Goal: Task Accomplishment & Management: Manage account settings

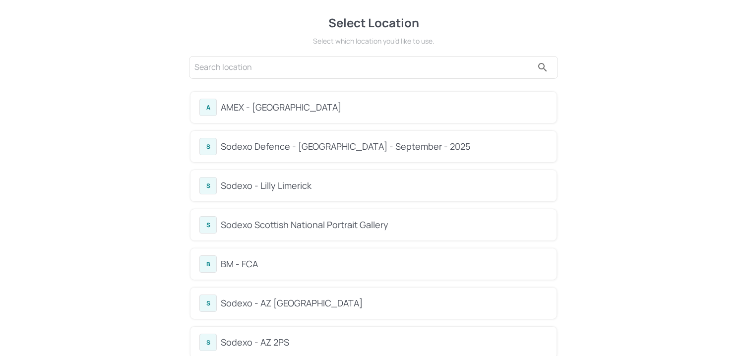
click at [259, 31] on div "Select Location" at bounding box center [374, 23] width 372 height 18
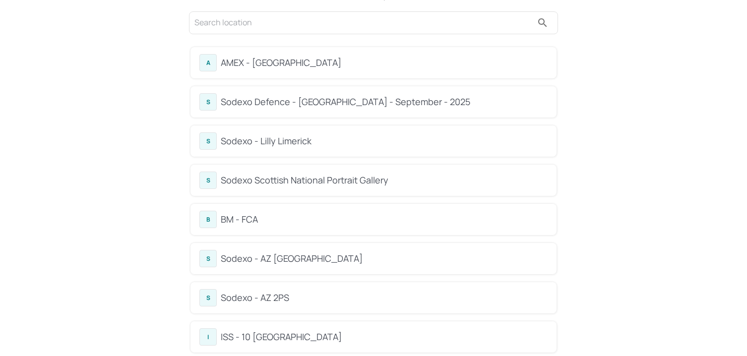
scroll to position [57, 0]
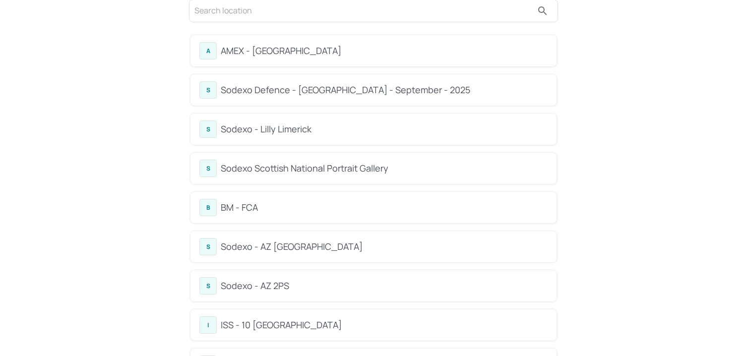
click at [228, 214] on div "BM - FCA" at bounding box center [384, 207] width 327 height 13
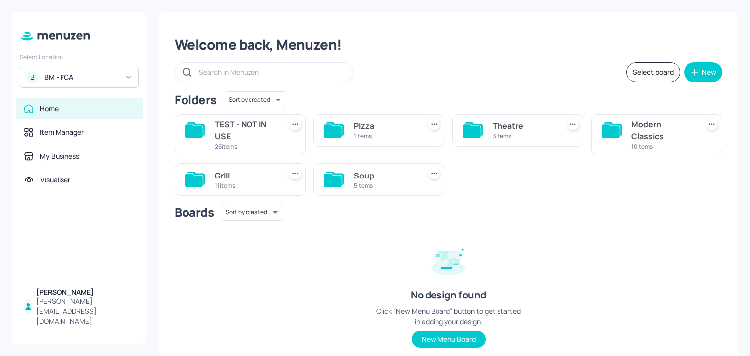
click at [354, 170] on div "Soup" at bounding box center [385, 176] width 63 height 12
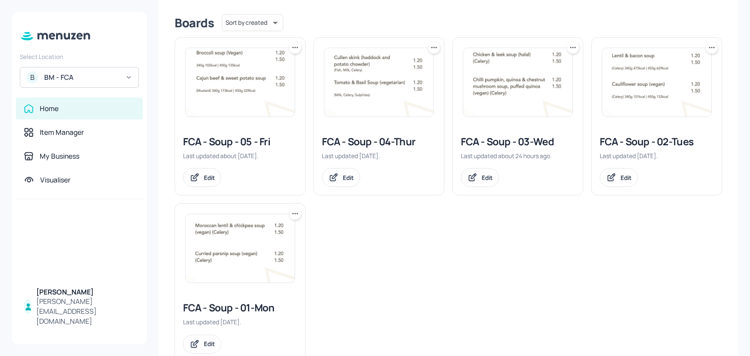
scroll to position [252, 0]
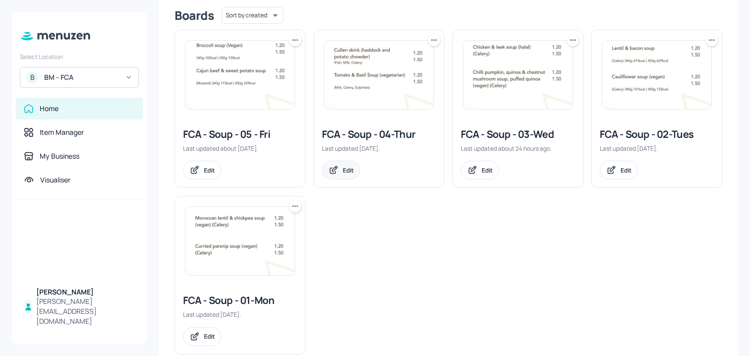
click at [334, 166] on icon at bounding box center [334, 170] width 10 height 10
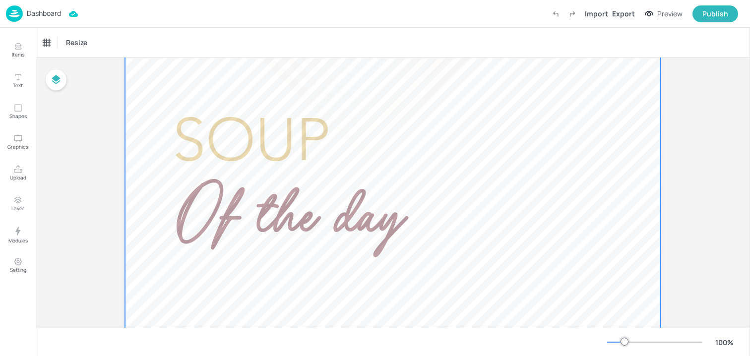
scroll to position [145, 0]
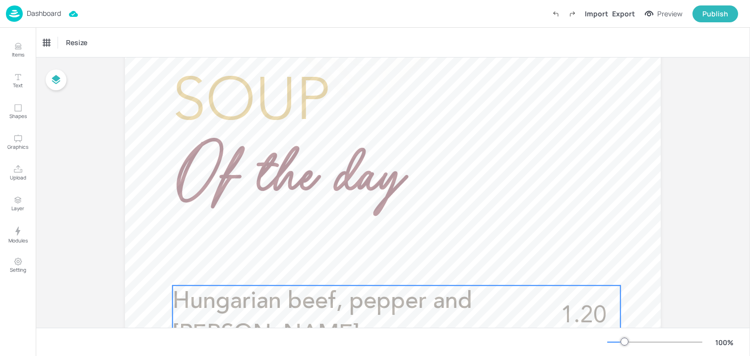
click at [301, 297] on span "Hungarian beef, pepper and [PERSON_NAME]" at bounding box center [323, 318] width 300 height 56
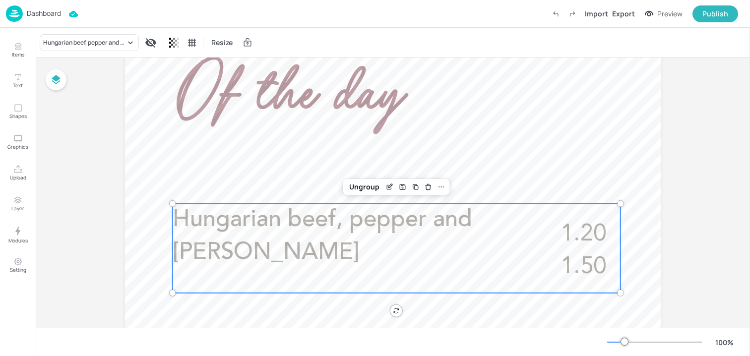
scroll to position [301, 0]
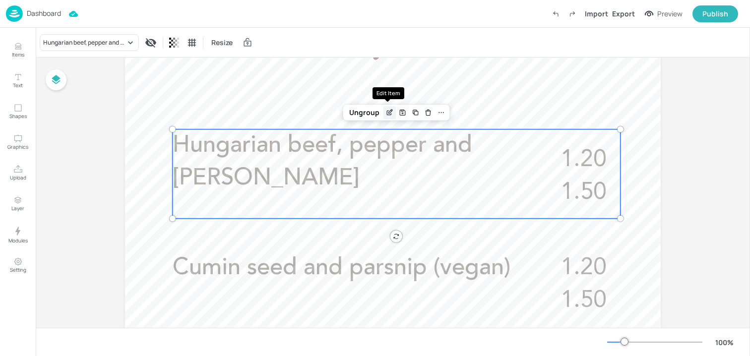
click at [391, 115] on icon "Edit Item" at bounding box center [390, 113] width 8 height 8
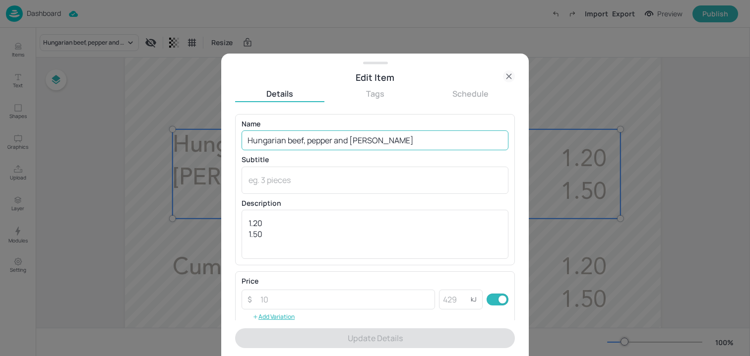
click at [342, 139] on input "Hungarian beef, pepper and [PERSON_NAME]" at bounding box center [375, 141] width 267 height 20
paste input "& [PERSON_NAME] seed soup (halal) (Celery, Sulphites)"
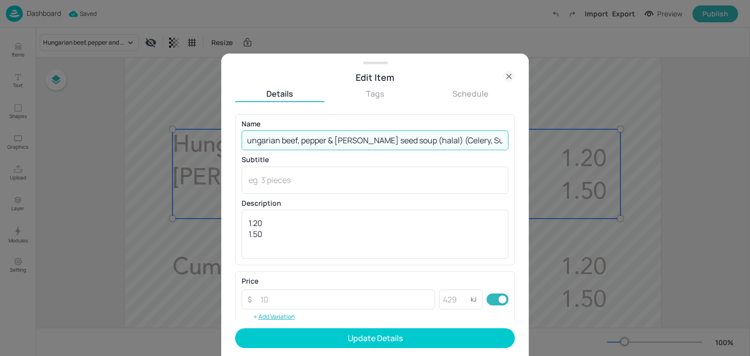
drag, startPoint x: 432, startPoint y: 142, endPoint x: 578, endPoint y: 142, distance: 145.9
click at [578, 142] on div "Edit Item Details Tags Schedule Name Hungarian beef, pepper & [PERSON_NAME] see…" at bounding box center [375, 178] width 750 height 356
type input "Hungarian beef, pepper & [PERSON_NAME] seed soup (halal)"
click at [357, 175] on textarea at bounding box center [375, 180] width 253 height 11
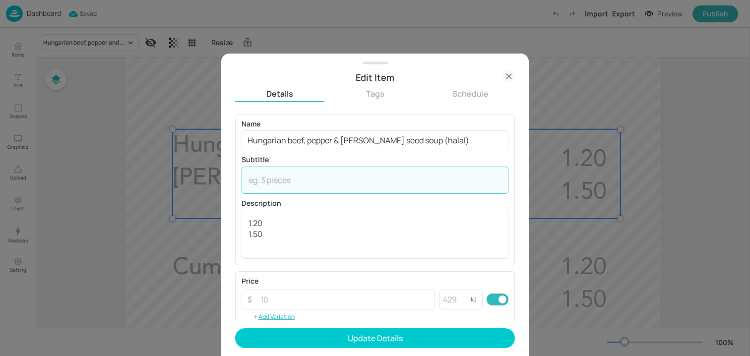
paste textarea "(Celery, Sulphites)"
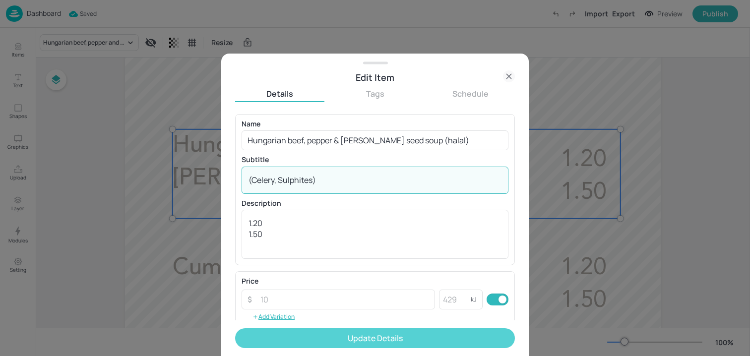
type textarea "(Celery, Sulphites)"
click at [320, 339] on button "Update Details" at bounding box center [375, 339] width 280 height 20
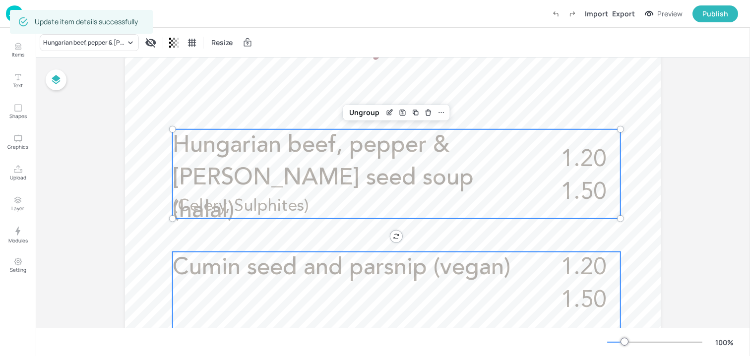
click at [338, 266] on span "Cumin seed and parsnip (vegan)" at bounding box center [342, 268] width 338 height 23
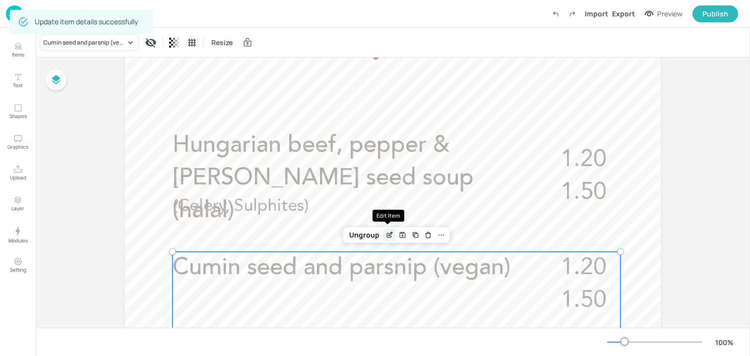
click at [389, 236] on icon "Edit Item" at bounding box center [389, 235] width 4 height 4
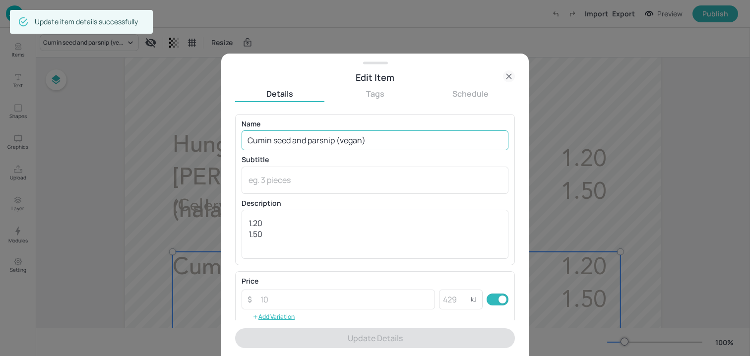
click at [349, 142] on input "Cumin seed and parsnip (vegan)" at bounding box center [375, 141] width 267 height 20
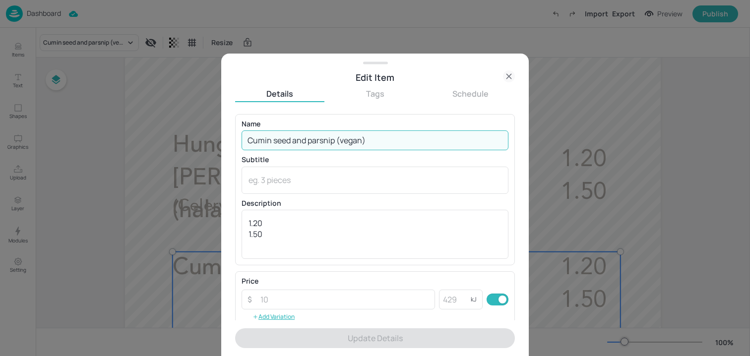
click at [349, 142] on input "Cumin seed and parsnip (vegan)" at bounding box center [375, 141] width 267 height 20
paste input "& parsnip soup (vegan) (Celery"
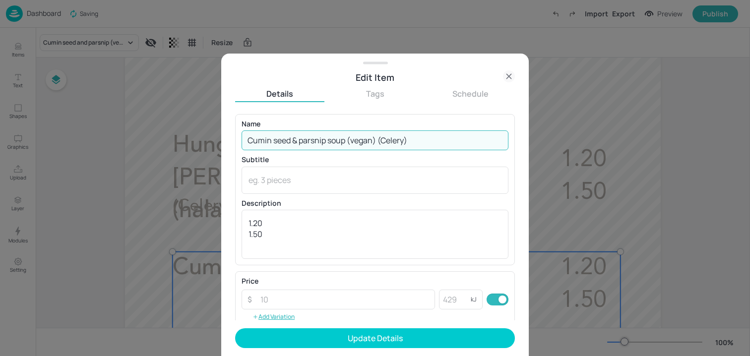
drag, startPoint x: 379, startPoint y: 143, endPoint x: 431, endPoint y: 143, distance: 51.6
click at [431, 143] on input "Cumin seed & parsnip soup (vegan) (Celery)" at bounding box center [375, 141] width 267 height 20
type input "Cumin seed & parsnip soup (vegan)"
click at [352, 175] on textarea at bounding box center [375, 180] width 253 height 11
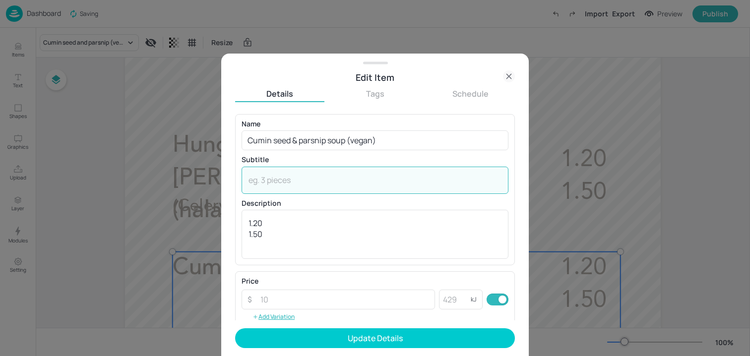
paste textarea "(Celery)"
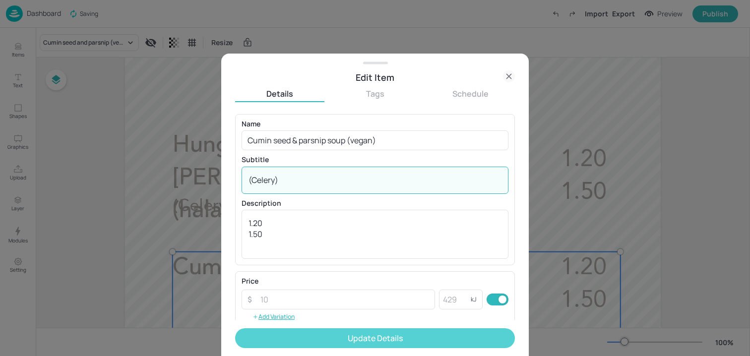
type textarea "(Celery)"
click at [309, 337] on button "Update Details" at bounding box center [375, 339] width 280 height 20
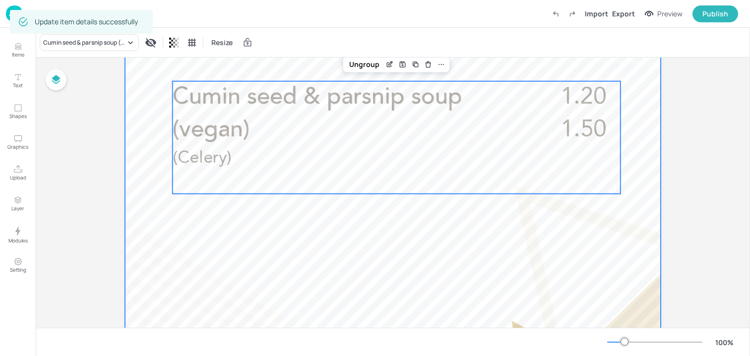
click at [177, 236] on div at bounding box center [393, 93] width 536 height 953
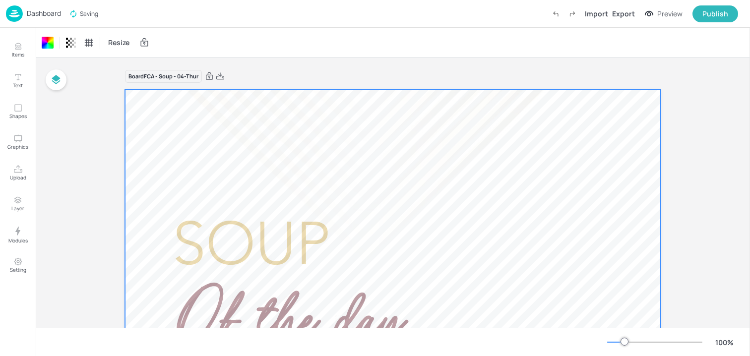
click at [37, 11] on p "Dashboard" at bounding box center [44, 13] width 34 height 7
click at [40, 17] on p "Dashboard" at bounding box center [44, 13] width 34 height 7
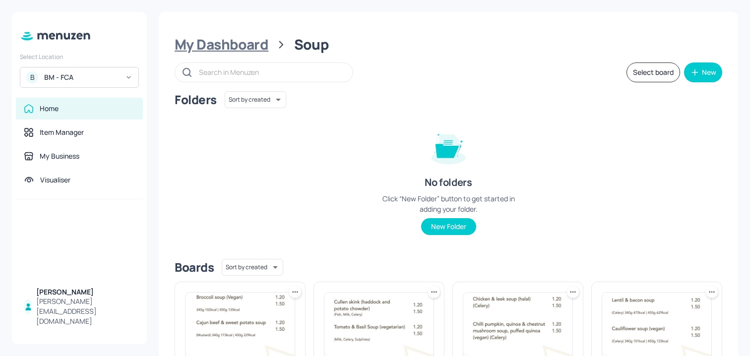
click at [249, 46] on div "My Dashboard" at bounding box center [222, 45] width 94 height 18
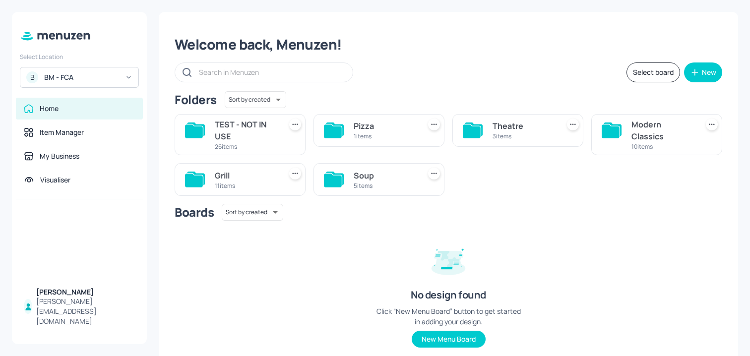
click at [636, 133] on div "Modern Classics" at bounding box center [663, 131] width 63 height 24
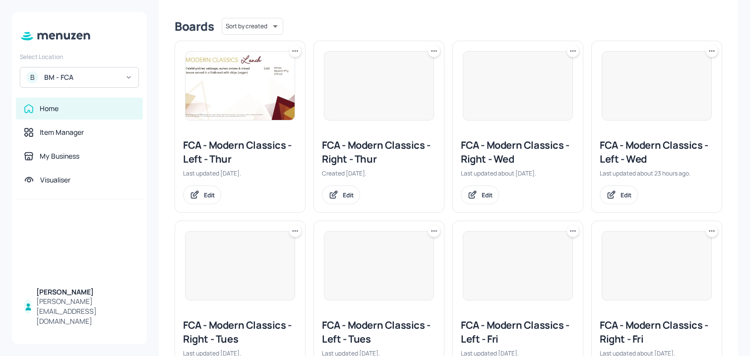
scroll to position [244, 0]
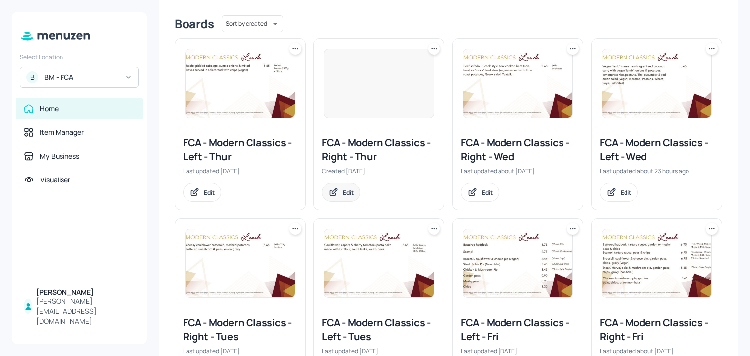
click at [352, 195] on div "Edit" at bounding box center [348, 193] width 11 height 8
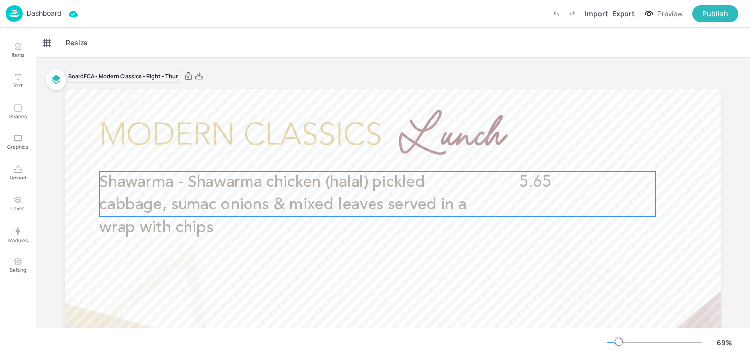
click at [350, 205] on span "Shawarma - Shawarma chicken (halal) pickled cabbage, sumac onions & mixed leave…" at bounding box center [282, 205] width 367 height 61
click at [369, 159] on div "Edit Item" at bounding box center [370, 154] width 13 height 13
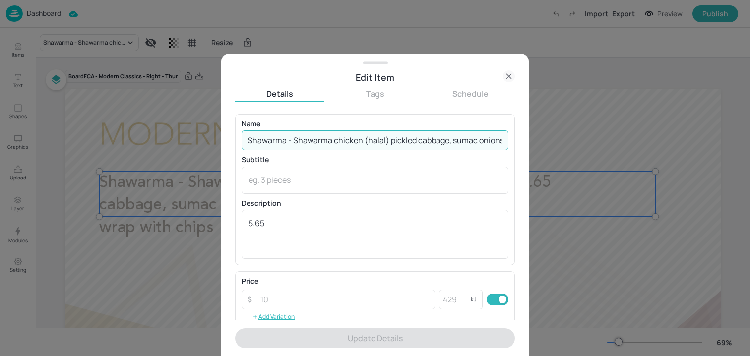
click at [355, 140] on input "Shawarma - Shawarma chicken (halal) pickled cabbage, sumac onions & mixed leave…" at bounding box center [375, 141] width 267 height 20
paste input "chicken (halal), pickled cabbage, sumac onion & mixed leaves served in a wrap, …"
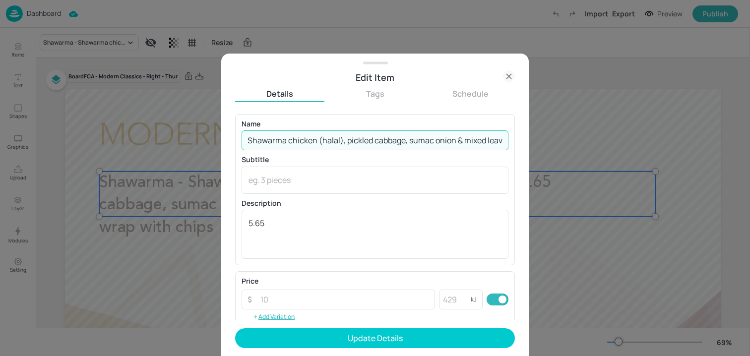
scroll to position [0, 183]
drag, startPoint x: 413, startPoint y: 137, endPoint x: 569, endPoint y: 153, distance: 157.1
click at [569, 153] on div "Edit Item Details Tags Schedule Name Shawarma chicken (halal), pickled cabbage,…" at bounding box center [375, 178] width 750 height 356
type input "Shawarma chicken (halal), pickled cabbage, sumac onion & mixed leaves served in…"
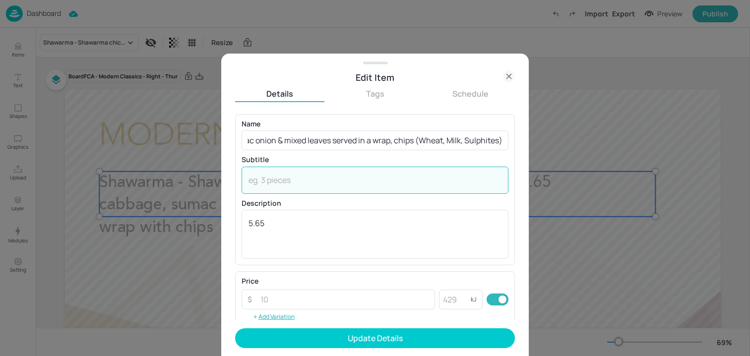
scroll to position [0, 0]
click at [340, 180] on textarea at bounding box center [375, 180] width 253 height 11
paste textarea "(Wheat, Milk, Sulphites)"
type textarea "(Wheat, Milk, Sulphites)"
click at [353, 145] on input "Shawarma chicken (halal), pickled cabbage, sumac onion & mixed leaves served in…" at bounding box center [375, 141] width 267 height 20
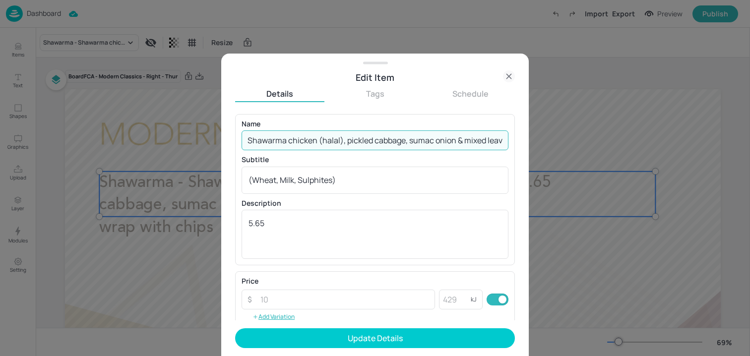
click at [353, 145] on input "Shawarma chicken (halal), pickled cabbage, sumac onion & mixed leaves served in…" at bounding box center [375, 141] width 267 height 20
drag, startPoint x: 413, startPoint y: 138, endPoint x: 636, endPoint y: 145, distance: 222.9
click at [636, 145] on div "Edit Item Details Tags Schedule Name Shawarma chicken (halal), pickled cabbage,…" at bounding box center [375, 178] width 750 height 356
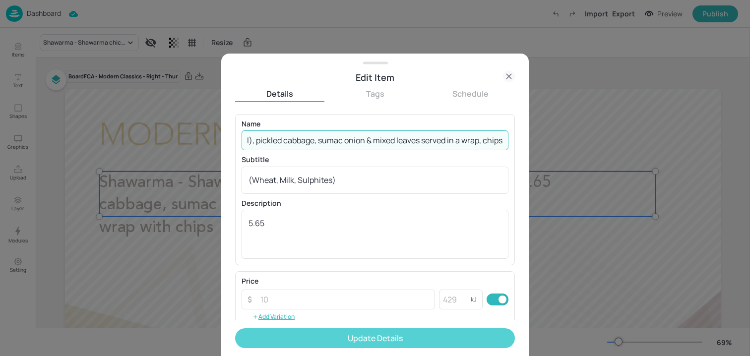
type input "Shawarma chicken (halal), pickled cabbage, sumac onion & mixed leaves served in…"
click at [331, 337] on button "Update Details" at bounding box center [375, 339] width 280 height 20
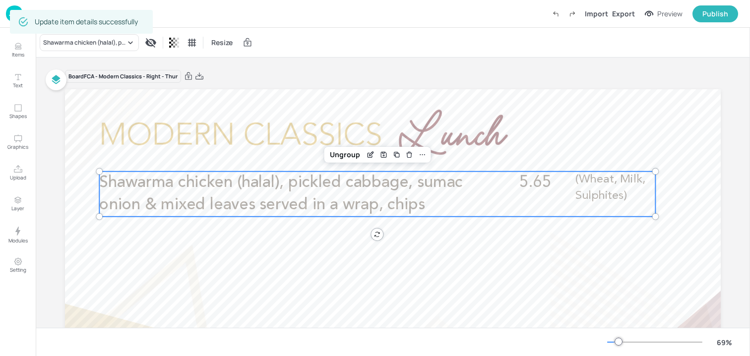
click at [373, 190] on span "Shawarma chicken (halal), pickled cabbage, sumac onion & mixed leaves served in…" at bounding box center [281, 194] width 364 height 39
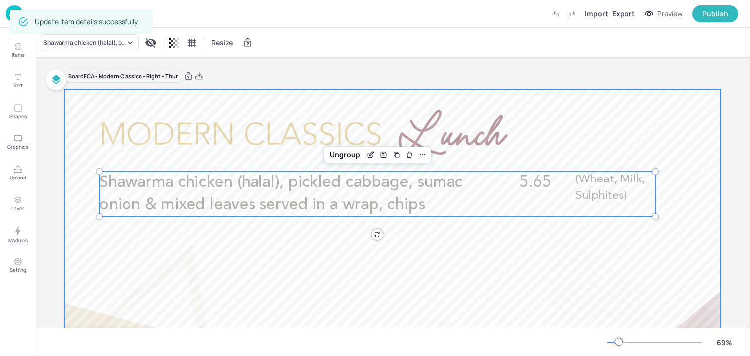
click at [266, 126] on div at bounding box center [393, 273] width 656 height 369
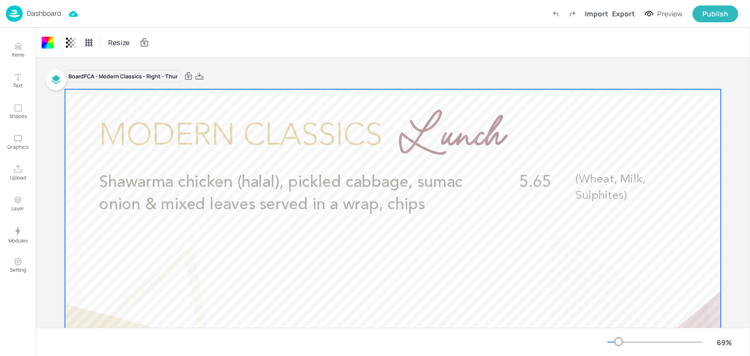
click at [19, 23] on div "Dashboard Import Export Preview Publish" at bounding box center [372, 13] width 733 height 27
click at [18, 16] on img at bounding box center [14, 13] width 17 height 16
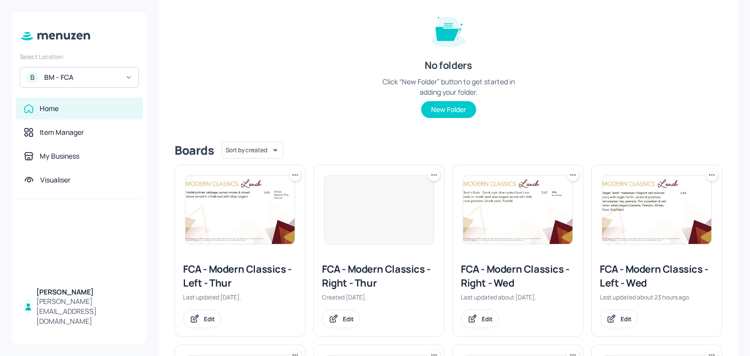
scroll to position [189, 0]
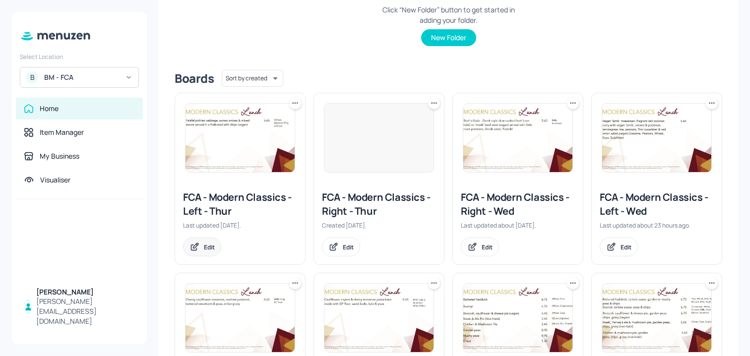
click at [203, 242] on div "Edit" at bounding box center [202, 247] width 38 height 19
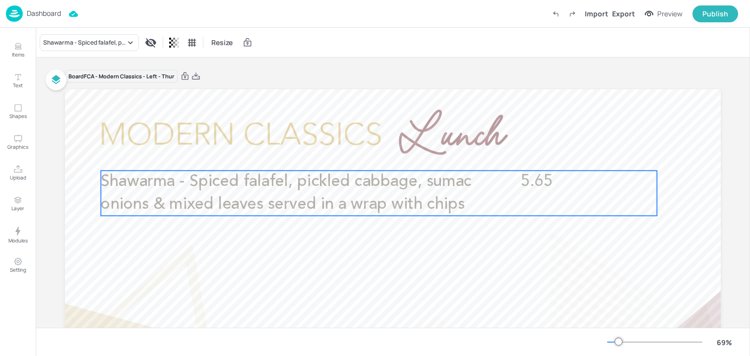
click at [363, 204] on span "Shawarma - Spiced falafel, pickled cabbage, sumac onions & mixed leaves served …" at bounding box center [286, 193] width 371 height 39
click at [369, 156] on icon "Edit Item" at bounding box center [372, 154] width 8 height 8
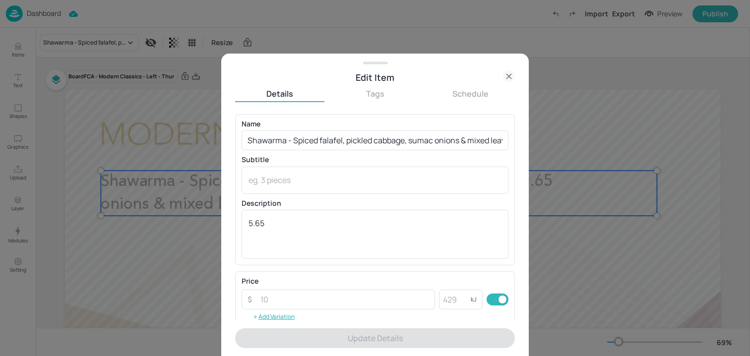
click at [368, 154] on div "Name Shawarma - Spiced falafel, pickled cabbage, sumac onions & mixed leaves se…" at bounding box center [375, 190] width 267 height 138
click at [366, 142] on input "Shawarma - Spiced falafel, pickled cabbage, sumac onions & mixed leaves served …" at bounding box center [375, 141] width 267 height 20
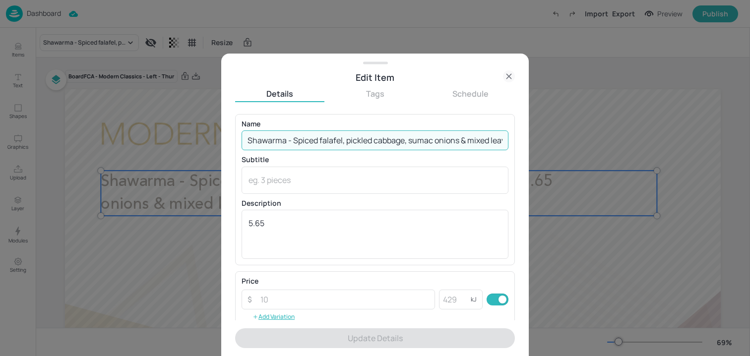
click at [366, 142] on input "Shawarma - Spiced falafel, pickled cabbage, sumac onions & mixed leaves served …" at bounding box center [375, 141] width 267 height 20
paste input "piced falafel, pickled cabbage, sumac onions & mixed leaves served in a wrap, c…"
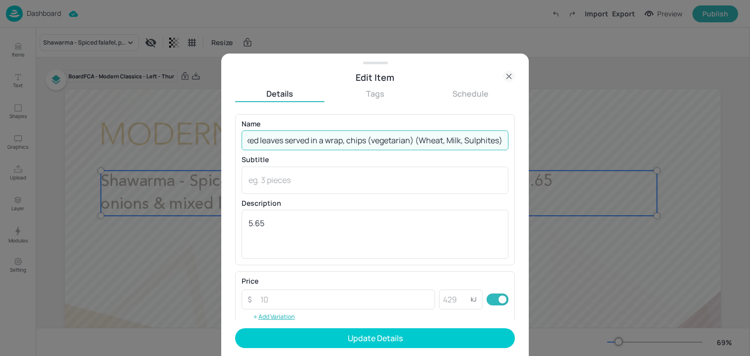
drag, startPoint x: 413, startPoint y: 140, endPoint x: 550, endPoint y: 142, distance: 136.5
click at [550, 142] on div "Edit Item Details Tags Schedule Name Spiced falafel, pickled cabbage, sumac oni…" at bounding box center [375, 178] width 750 height 356
type input "Spiced falafel, pickled cabbage, sumac onions & mixed leaves served in a wrap, …"
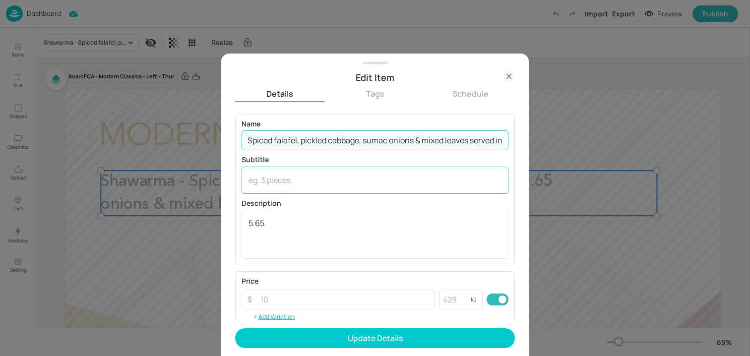
click at [376, 187] on div "x ​" at bounding box center [375, 180] width 267 height 27
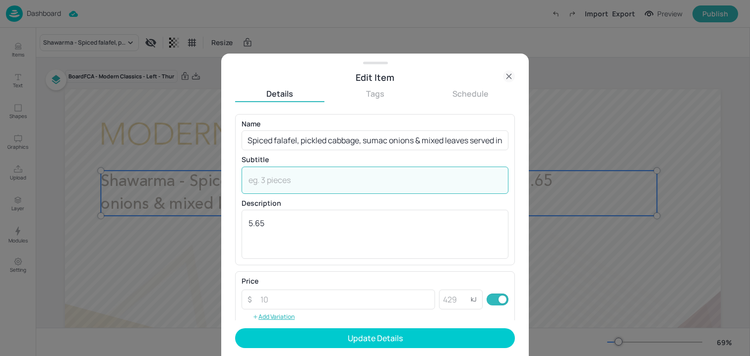
paste textarea "(Wheat, Milk, Sulphites)"
paste textarea "Vegan option available"
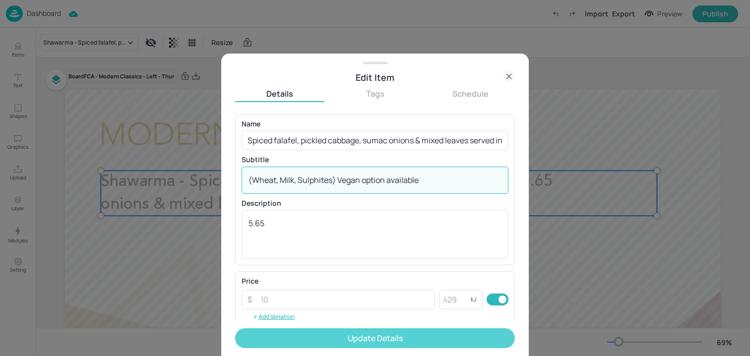
type textarea "(Wheat, Milk, Sulphites) Vegan option available"
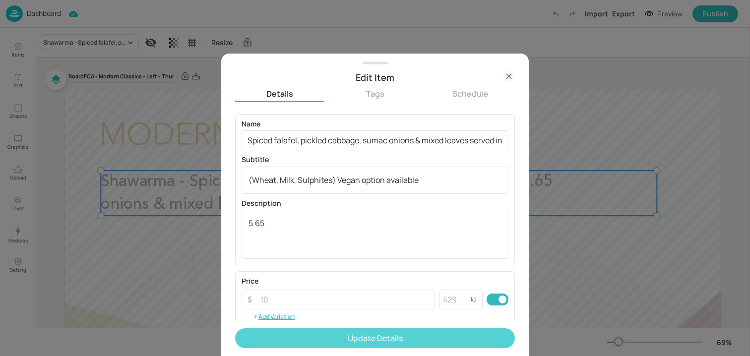
click at [336, 337] on button "Update Details" at bounding box center [375, 339] width 280 height 20
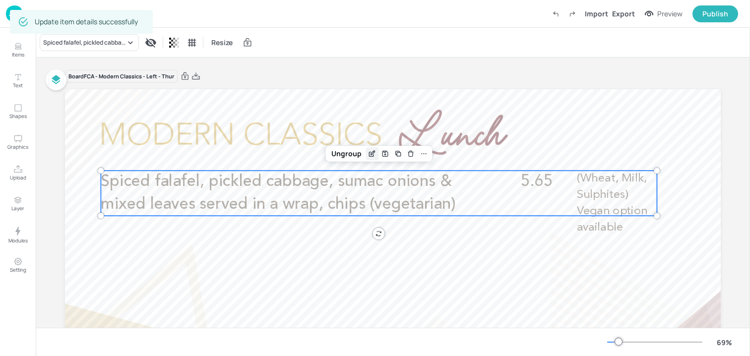
click at [371, 154] on icon "Edit Item" at bounding box center [373, 153] width 4 height 4
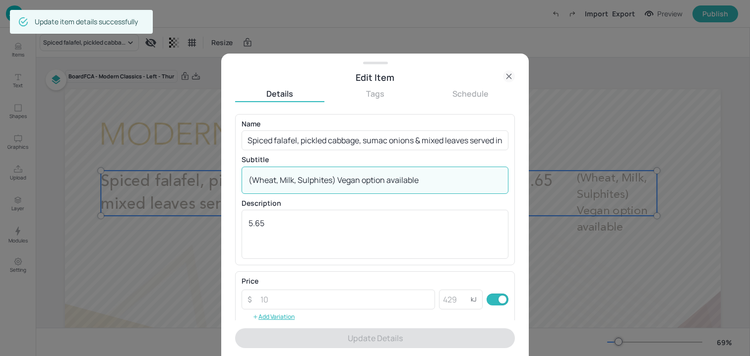
drag, startPoint x: 435, startPoint y: 180, endPoint x: 339, endPoint y: 182, distance: 95.8
click at [338, 181] on textarea "(Wheat, Milk, Sulphites) Vegan option available" at bounding box center [375, 180] width 253 height 11
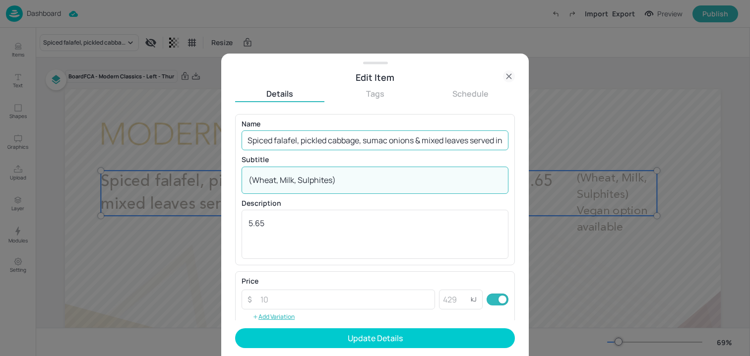
type textarea "(Wheat, Milk, Sulphites)"
click at [392, 136] on input "Spiced falafel, pickled cabbage, sumac onions & mixed leaves served in a wrap, …" at bounding box center [375, 141] width 267 height 20
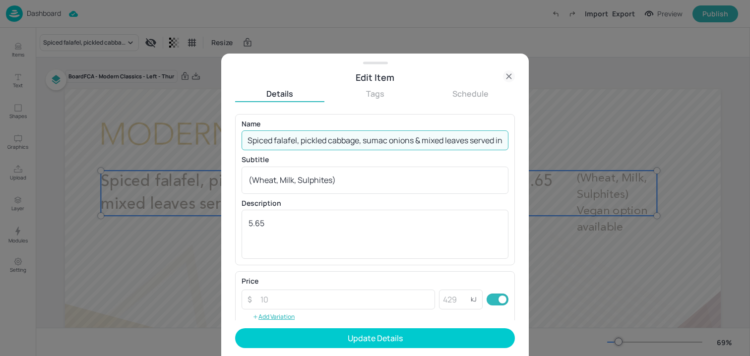
click at [392, 136] on input "Spiced falafel, pickled cabbage, sumac onions & mixed leaves served in a wrap, …" at bounding box center [375, 141] width 267 height 20
paste input "Vegan option available"
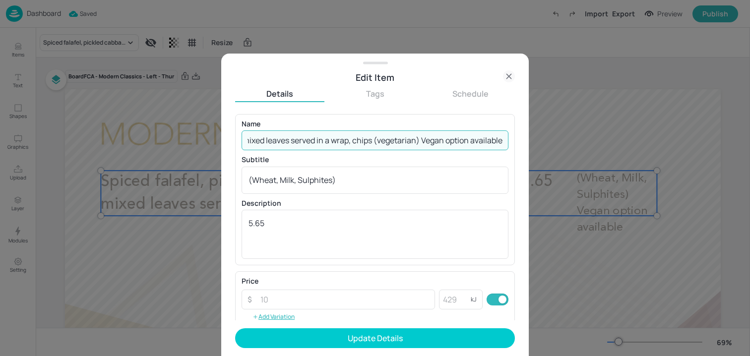
click at [419, 140] on input "Spiced falafel, pickled cabbage, sumac onions & mixed leaves served in a wrap, …" at bounding box center [375, 141] width 267 height 20
click at [477, 147] on input "Spiced falafel, pickled cabbage, sumac onions & mixed leaves served in a wrap, …" at bounding box center [375, 141] width 267 height 20
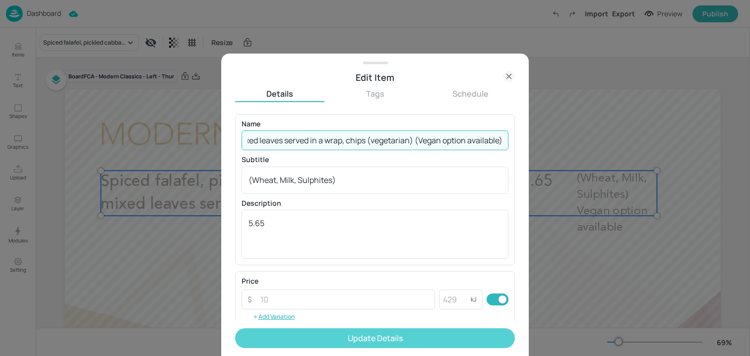
type input "Spiced falafel, pickled cabbage, sumac onions & mixed leaves served in a wrap, …"
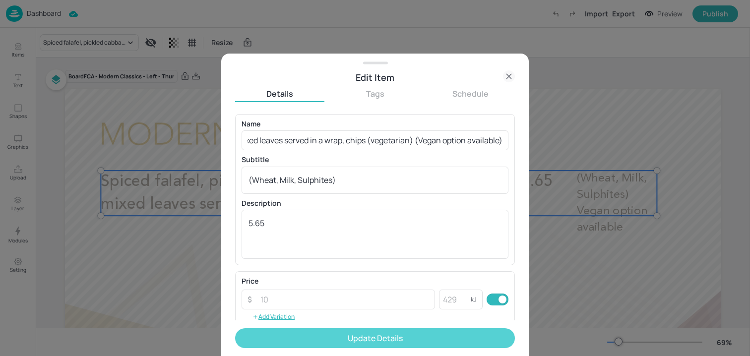
scroll to position [0, 0]
click at [401, 340] on button "Update Details" at bounding box center [375, 339] width 280 height 20
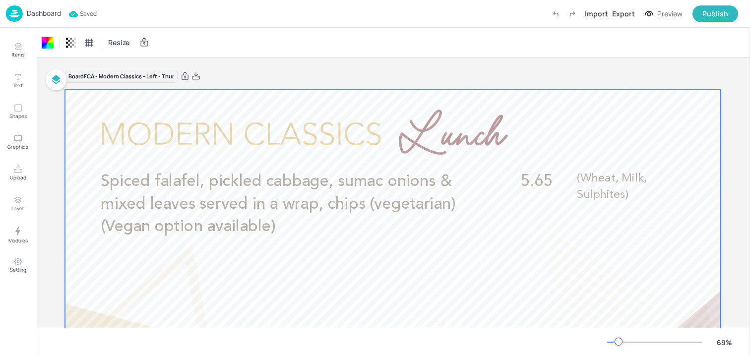
click at [9, 19] on img at bounding box center [14, 13] width 17 height 16
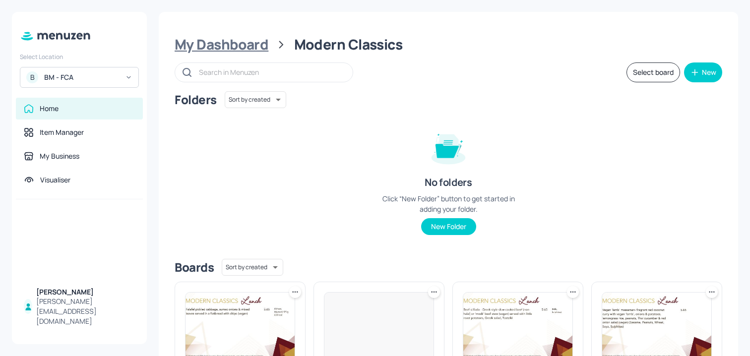
click at [235, 42] on div "My Dashboard" at bounding box center [222, 45] width 94 height 18
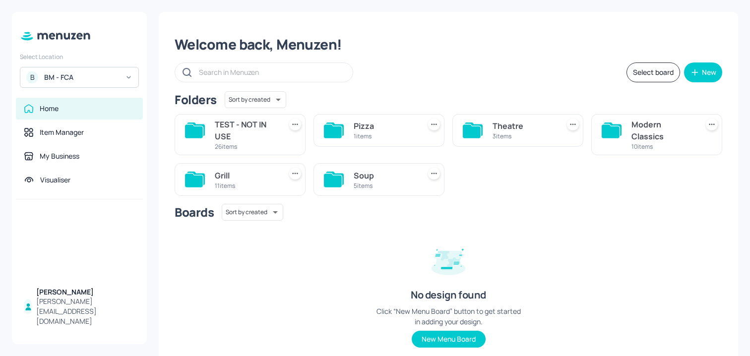
click at [256, 178] on div "Grill" at bounding box center [246, 176] width 63 height 12
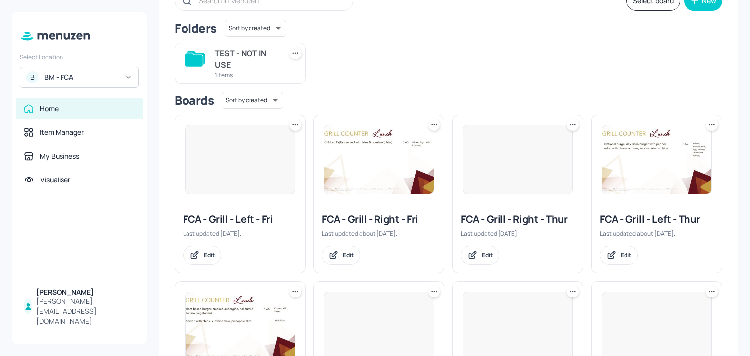
scroll to position [133, 0]
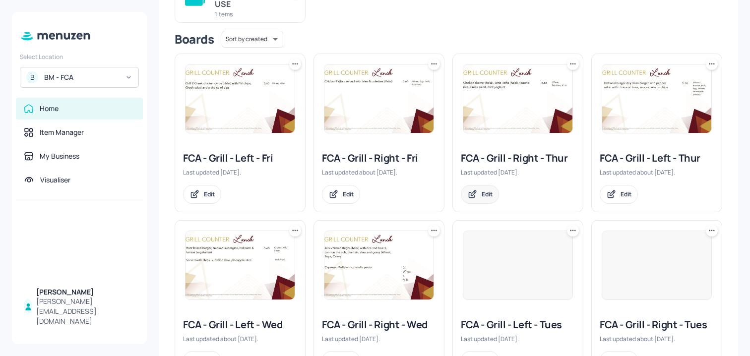
click at [482, 201] on div "Edit" at bounding box center [480, 194] width 38 height 19
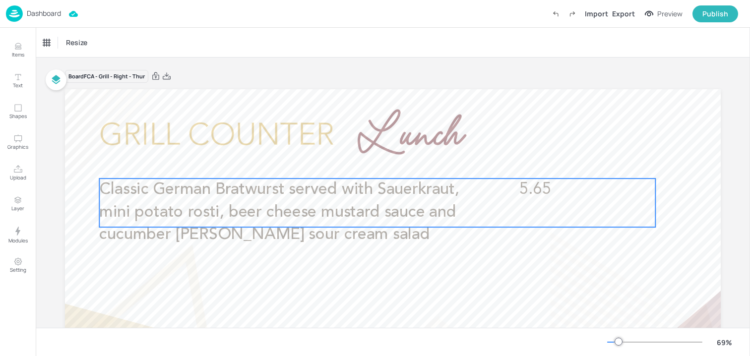
click at [292, 226] on span "Classic German Bratwurst served with Sauerkraut, mini potato rosti, beer cheese…" at bounding box center [279, 212] width 360 height 61
click at [368, 158] on icon "Edit Item" at bounding box center [371, 162] width 8 height 8
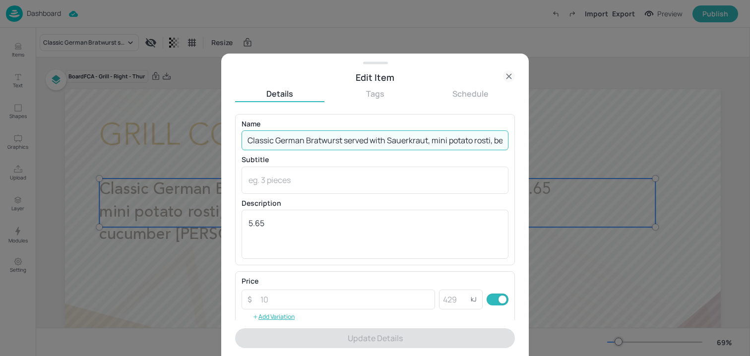
click at [338, 147] on input "Classic German Bratwurst served with Sauerkraut, mini potato rosti, beer cheese…" at bounding box center [375, 141] width 267 height 20
paste input ", sauerkraut, mini potato rosti, beer cheese mustard sauce, cucumber [PERSON_NA…"
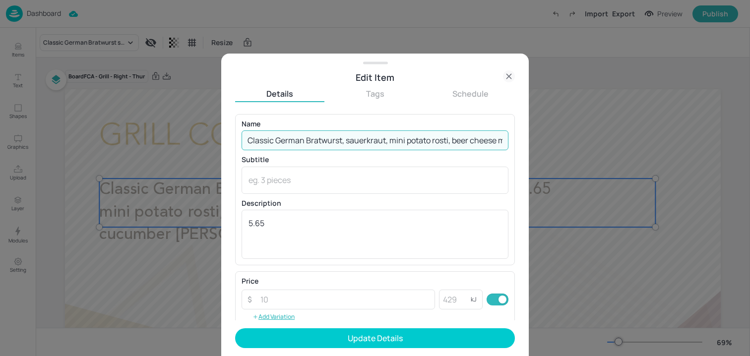
scroll to position [0, 364]
drag, startPoint x: 308, startPoint y: 145, endPoint x: 626, endPoint y: 175, distance: 319.6
click at [626, 175] on div "Edit Item Details Tags Schedule Name Classic German Bratwurst, sauerkraut, mini…" at bounding box center [375, 178] width 750 height 356
type input "Classic German Bratwurst, sauerkraut, mini potato rosti, beer cheese mustard sa…"
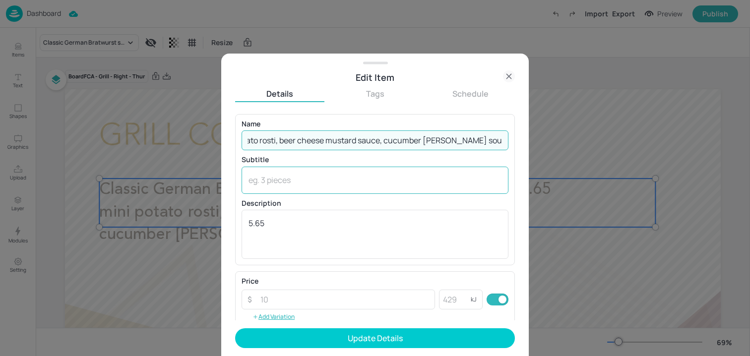
scroll to position [0, 0]
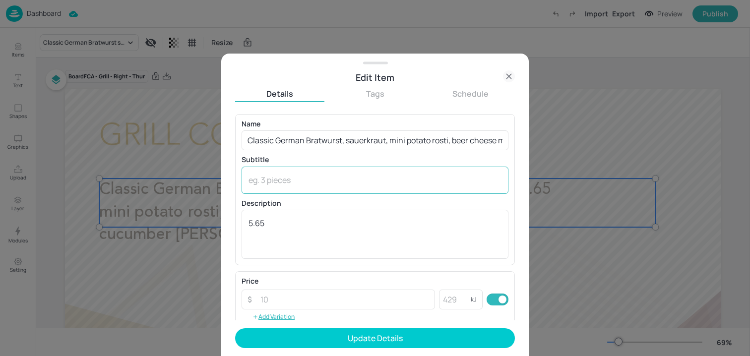
click at [391, 187] on div "x ​" at bounding box center [375, 180] width 267 height 27
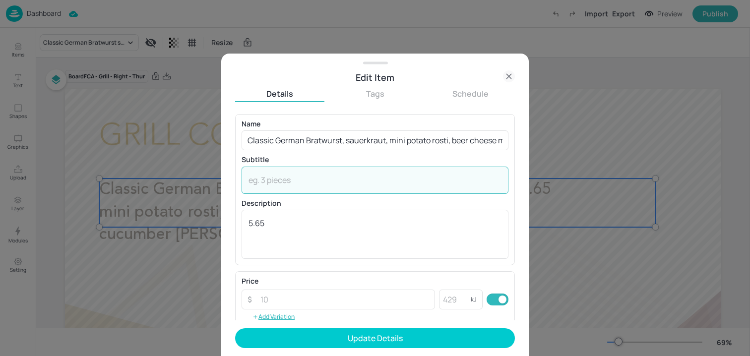
paste textarea "(Wheat, Eggs, Celery, Soya, Milk, Mustard, Sulphites)"
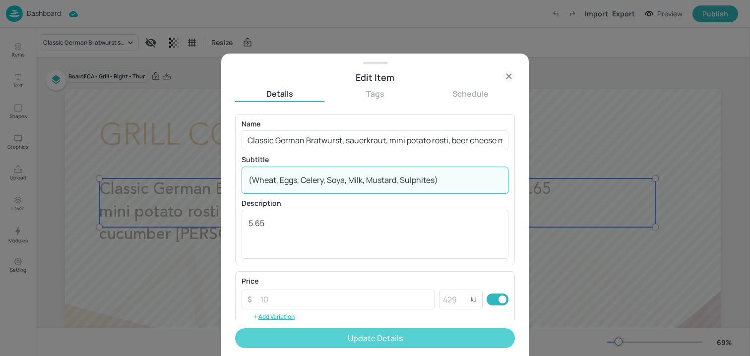
type textarea "(Wheat, Eggs, Celery, Soya, Milk, Mustard, Sulphites)"
click at [320, 333] on button "Update Details" at bounding box center [375, 339] width 280 height 20
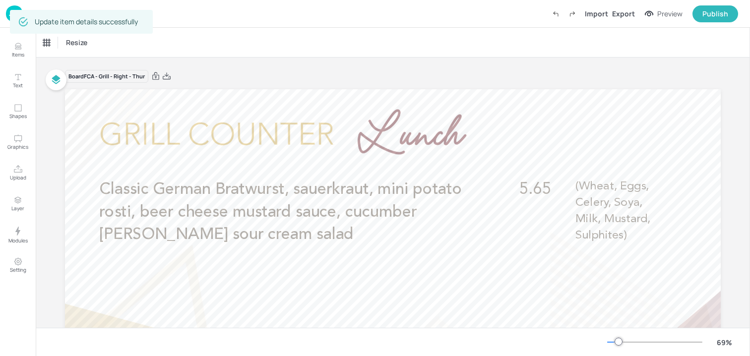
click at [7, 18] on img at bounding box center [14, 13] width 17 height 16
click at [6, 17] on img at bounding box center [14, 13] width 17 height 16
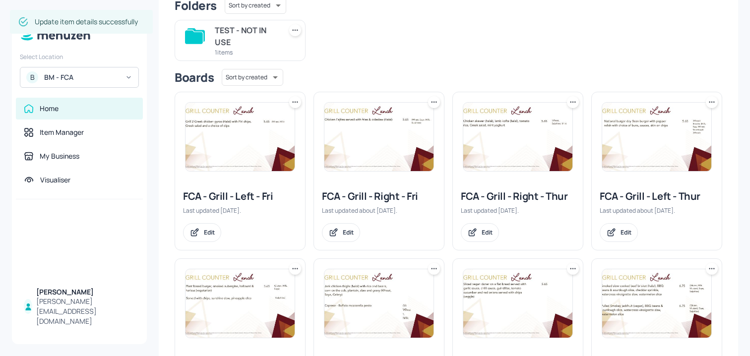
scroll to position [121, 0]
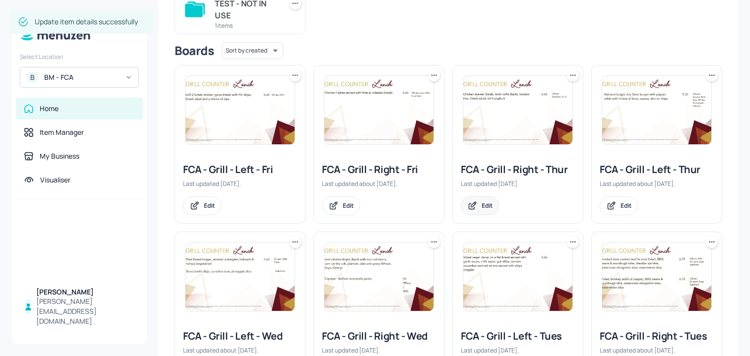
click at [482, 208] on div "Edit" at bounding box center [487, 205] width 11 height 8
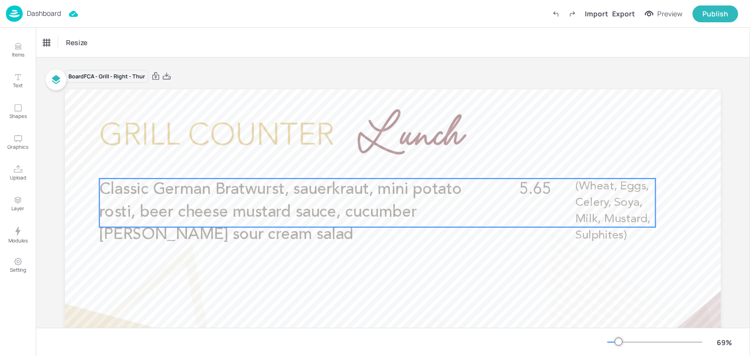
click at [323, 206] on span "Classic German Bratwurst, sauerkraut, mini potato rosti, beer cheese mustard sa…" at bounding box center [280, 212] width 363 height 61
click at [367, 165] on icon "Edit Item" at bounding box center [371, 162] width 8 height 8
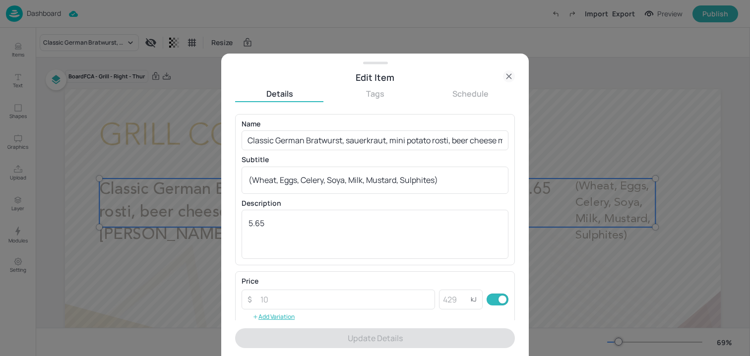
click at [314, 165] on div "Subtitle (Wheat, Eggs, Celery, Soya, Milk, Mustard, Sulphites) x ​" at bounding box center [375, 174] width 267 height 37
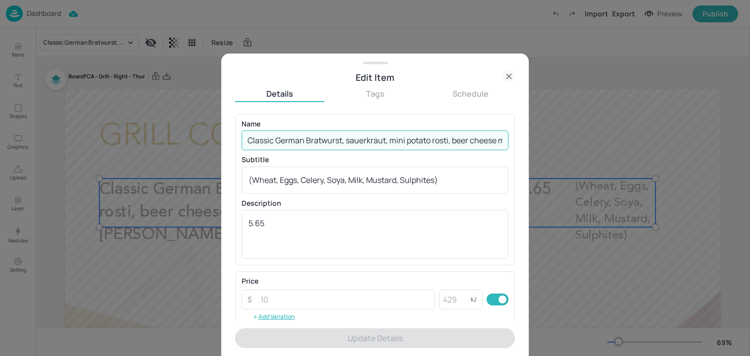
click at [314, 143] on input "Classic German Bratwurst, sauerkraut, mini potato rosti, beer cheese mustard sa…" at bounding box center [375, 141] width 267 height 20
paste input "rispy field mushroom schnitzel, sauerkraut, mini potato rosti, beer cheese must…"
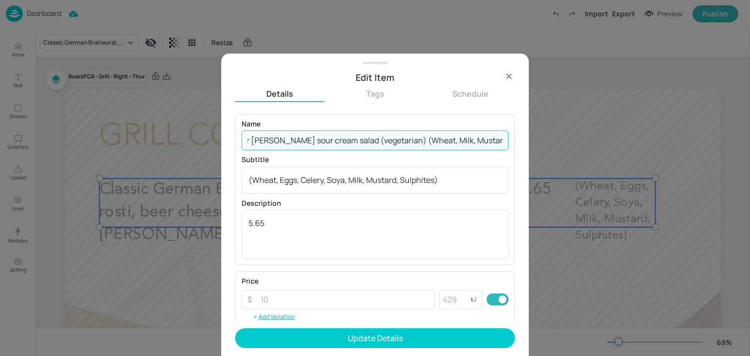
click at [472, 140] on input "Crispy field mushroom schnitzel, sauerkraut, mini potato rosti, beer cheese mus…" at bounding box center [375, 141] width 267 height 20
drag, startPoint x: 378, startPoint y: 139, endPoint x: 573, endPoint y: 143, distance: 195.1
click at [573, 144] on div "Edit Item Details Tags Schedule Name Crispy field mushroom schnitzel, sauerkrau…" at bounding box center [375, 178] width 750 height 356
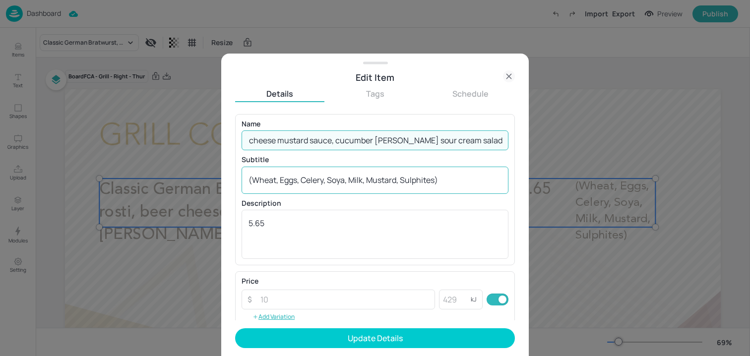
type input "Crispy field mushroom schnitzel, sauerkraut, mini potato rosti, beer cheese mus…"
click at [379, 175] on textarea "(Wheat, Eggs, Celery, Soya, Milk, Mustard, Sulphites)" at bounding box center [375, 180] width 253 height 11
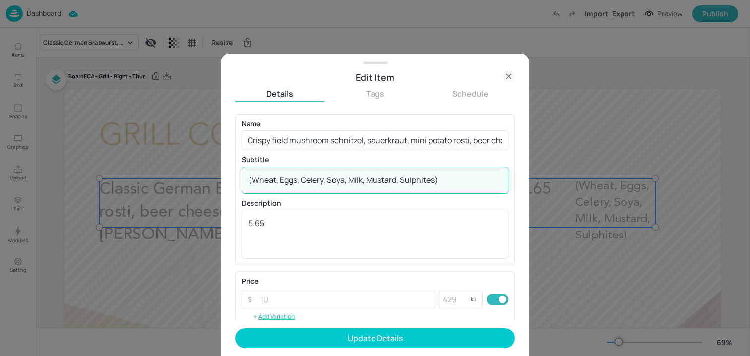
click at [379, 175] on textarea "(Wheat, Eggs, Celery, Soya, Milk, Mustard, Sulphites)" at bounding box center [375, 180] width 253 height 11
paste textarea
type textarea "(Wheat, Milk, Mustard, Sulphites)"
click at [470, 139] on input "Crispy field mushroom schnitzel, sauerkraut, mini potato rosti, beer cheese mus…" at bounding box center [375, 141] width 267 height 20
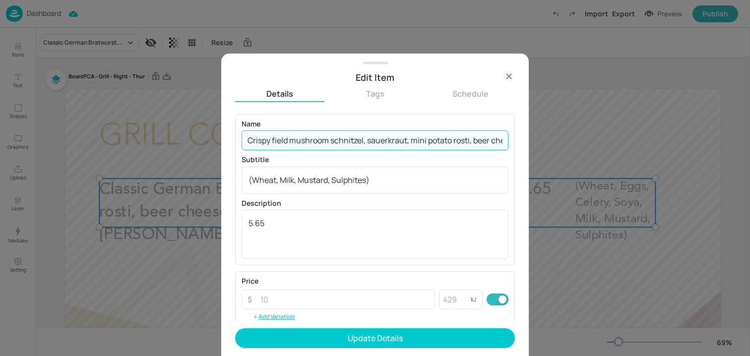
click at [470, 139] on input "Crispy field mushroom schnitzel, sauerkraut, mini potato rosti, beer cheese mus…" at bounding box center [375, 141] width 267 height 20
paste input "Vegan option available"
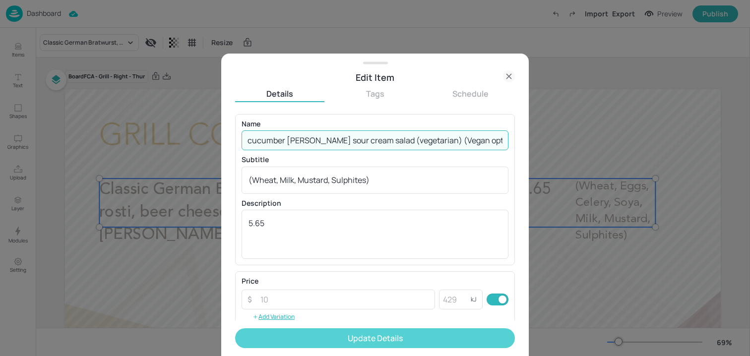
type input "Crispy field mushroom schnitzel, sauerkraut, mini potato rosti, beer cheese mus…"
click at [317, 340] on button "Update Details" at bounding box center [375, 339] width 280 height 20
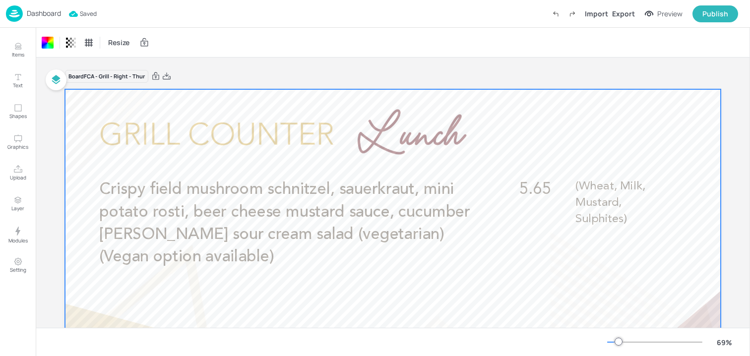
click at [11, 16] on img at bounding box center [14, 13] width 17 height 16
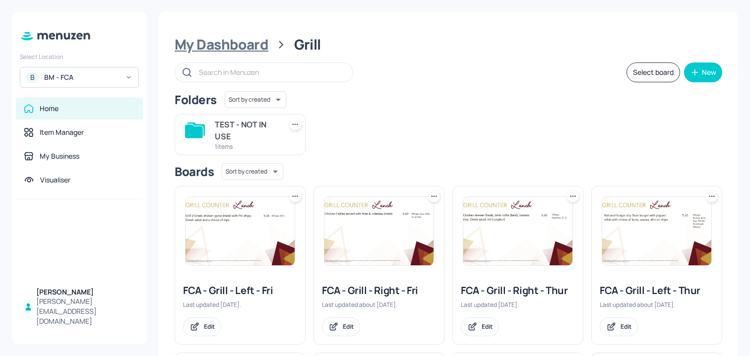
click at [242, 43] on div "My Dashboard" at bounding box center [222, 45] width 94 height 18
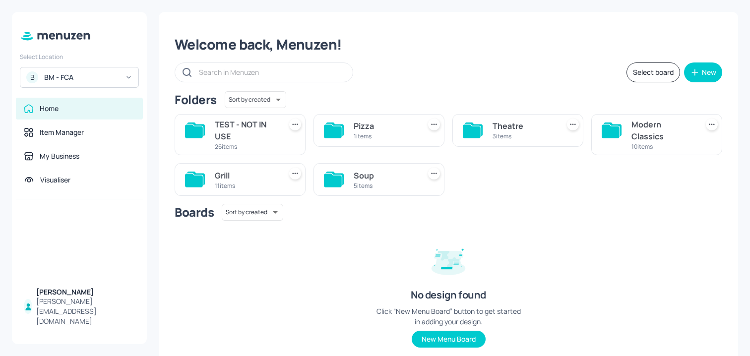
click at [484, 127] on div "Theatre 3 items" at bounding box center [518, 130] width 131 height 33
click at [526, 127] on div "Theatre" at bounding box center [524, 126] width 63 height 12
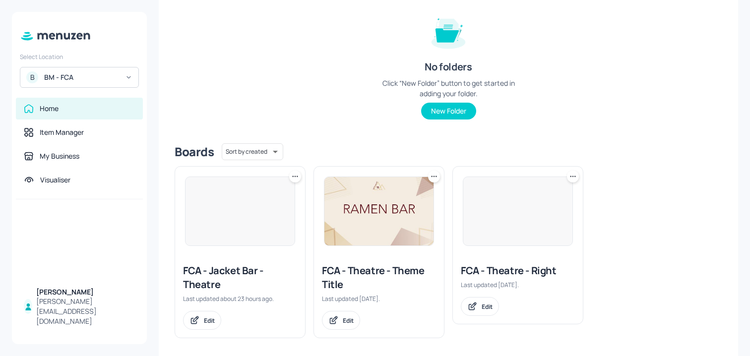
scroll to position [122, 0]
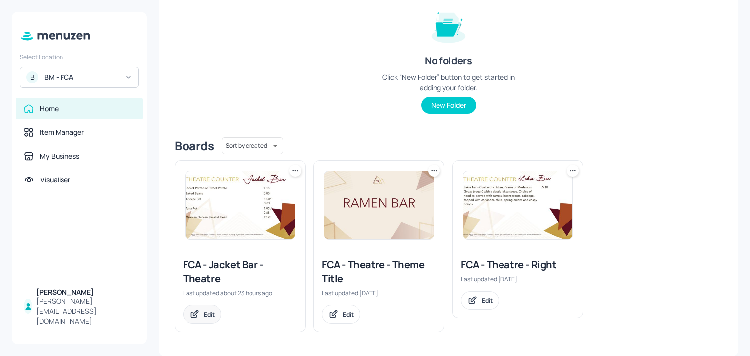
click at [200, 313] on icon at bounding box center [195, 315] width 10 height 10
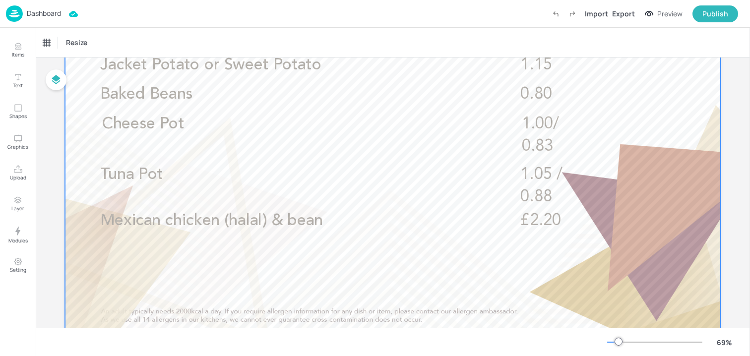
scroll to position [128, 0]
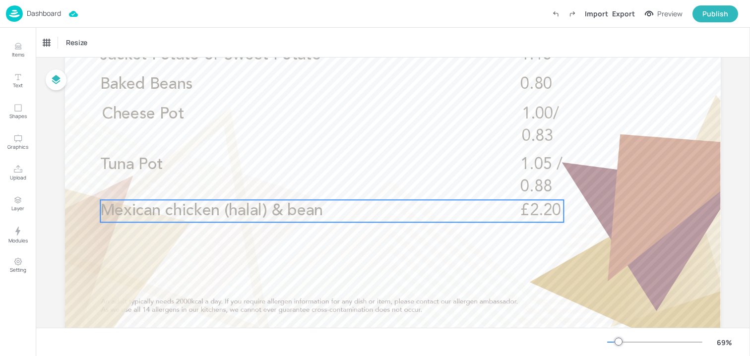
click at [236, 218] on span "Mexican chicken (halal) & bean" at bounding box center [211, 211] width 223 height 16
click at [321, 182] on icon "Edit Item" at bounding box center [325, 183] width 8 height 8
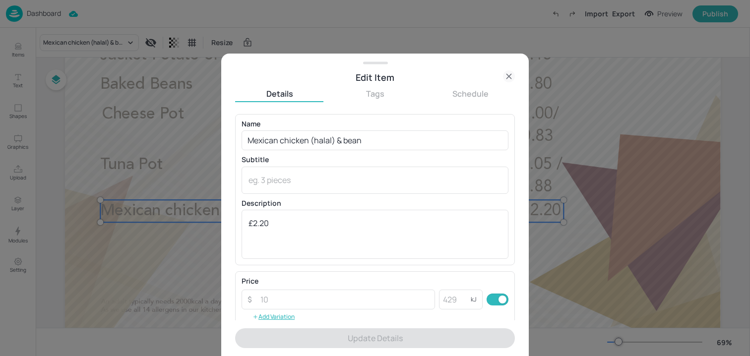
click at [308, 154] on div "Name Mexican chicken (halal) & bean ​ Subtitle x ​ Description £2.20 x ​" at bounding box center [375, 190] width 267 height 138
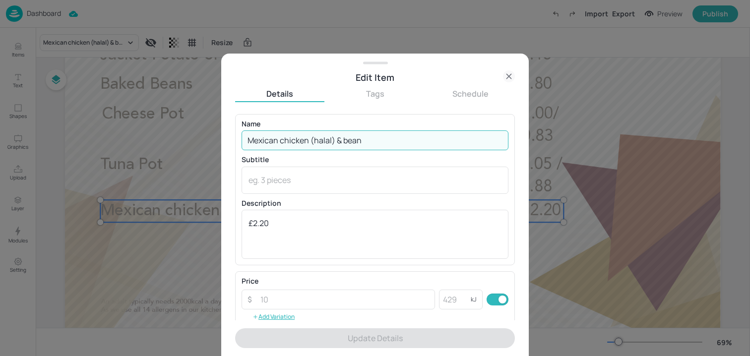
click at [308, 145] on input "Mexican chicken (halal) & bean" at bounding box center [375, 141] width 267 height 20
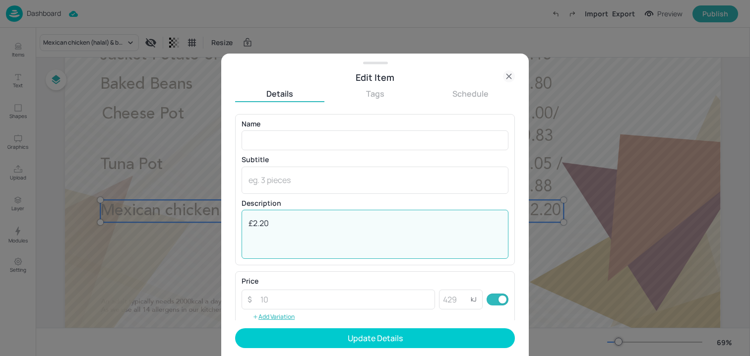
click at [277, 220] on textarea "£2.20" at bounding box center [375, 234] width 253 height 33
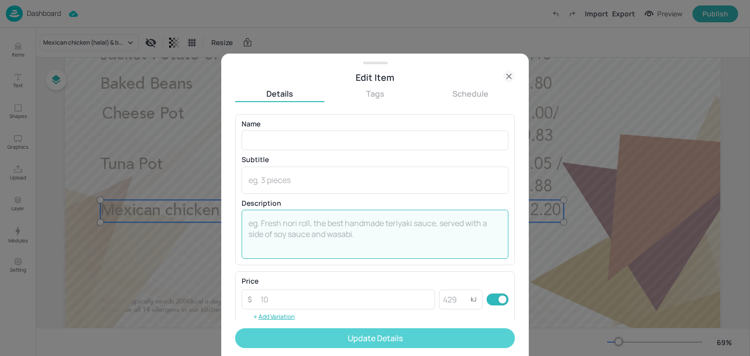
click at [315, 343] on button "Update Details" at bounding box center [375, 339] width 280 height 20
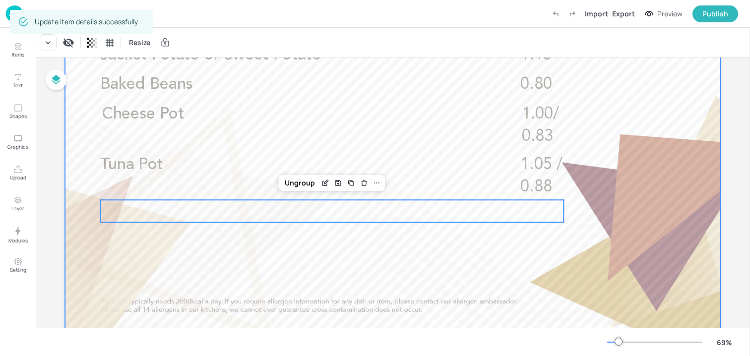
click at [140, 281] on div at bounding box center [393, 146] width 656 height 369
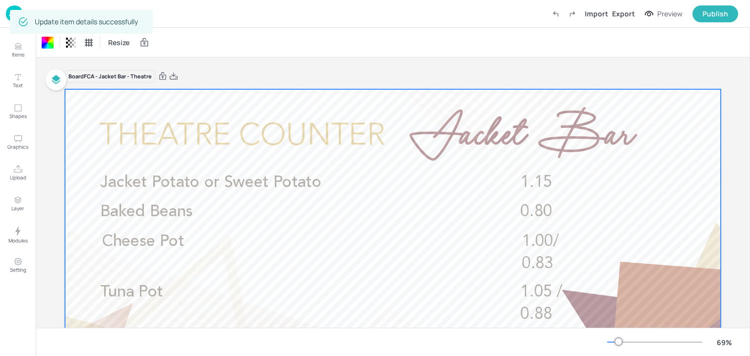
click at [7, 19] on img at bounding box center [14, 13] width 17 height 16
